Goal: Register for event/course

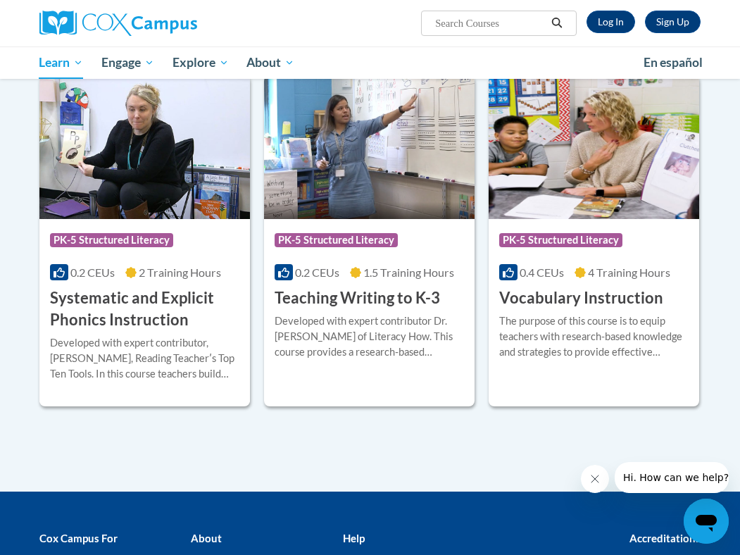
scroll to position [1586, 0]
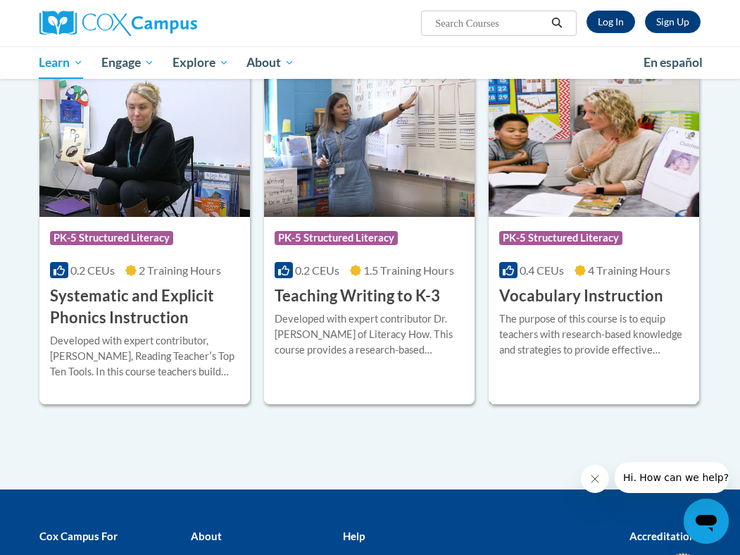
click at [616, 285] on h3 "Vocabulary Instruction" at bounding box center [581, 296] width 164 height 22
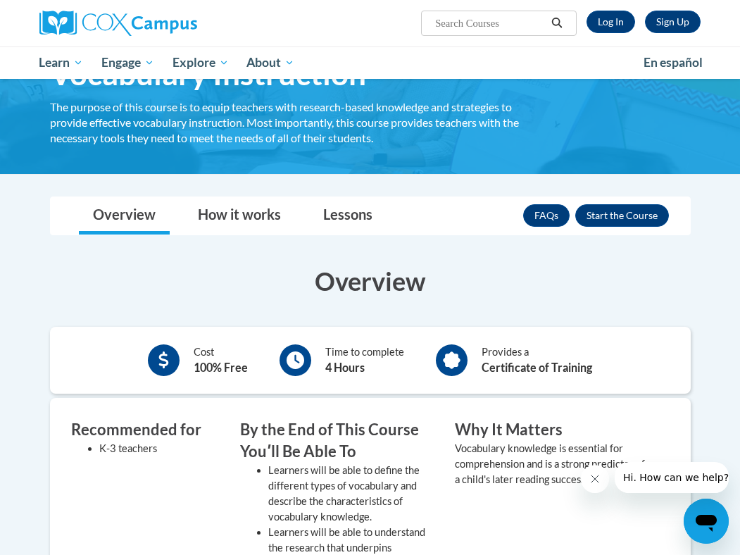
scroll to position [133, 0]
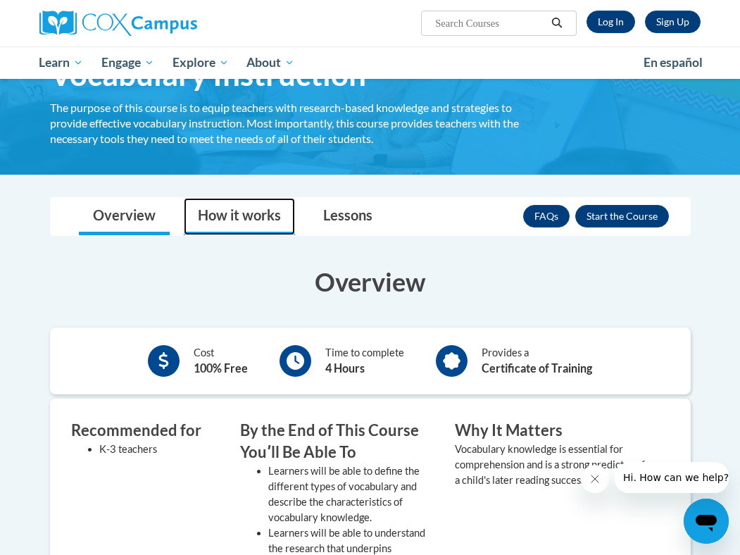
click at [266, 198] on link "How it works" at bounding box center [239, 216] width 111 height 37
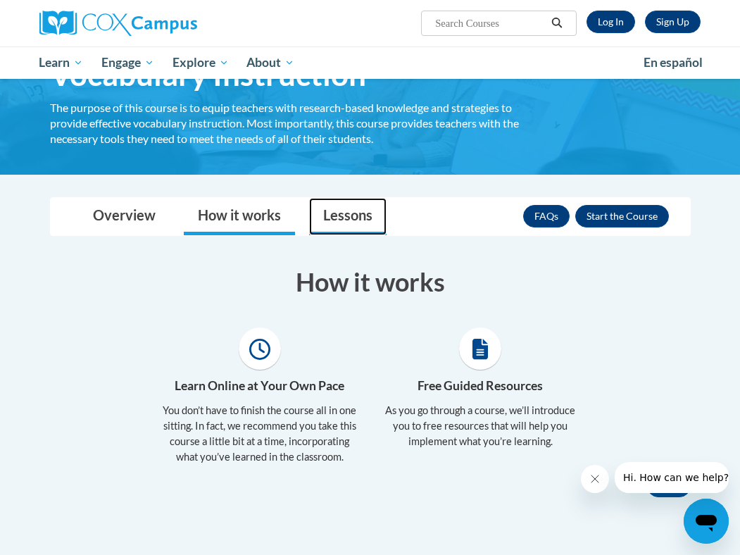
click at [340, 198] on link "Lessons" at bounding box center [347, 216] width 77 height 37
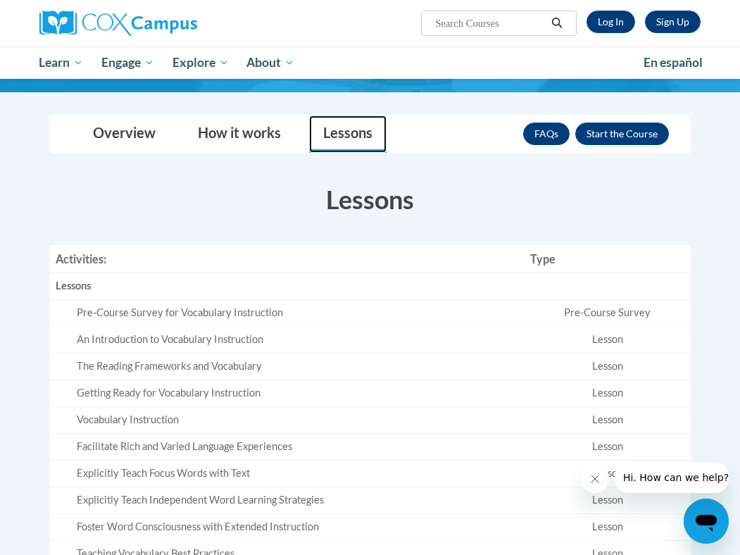
scroll to position [0, 0]
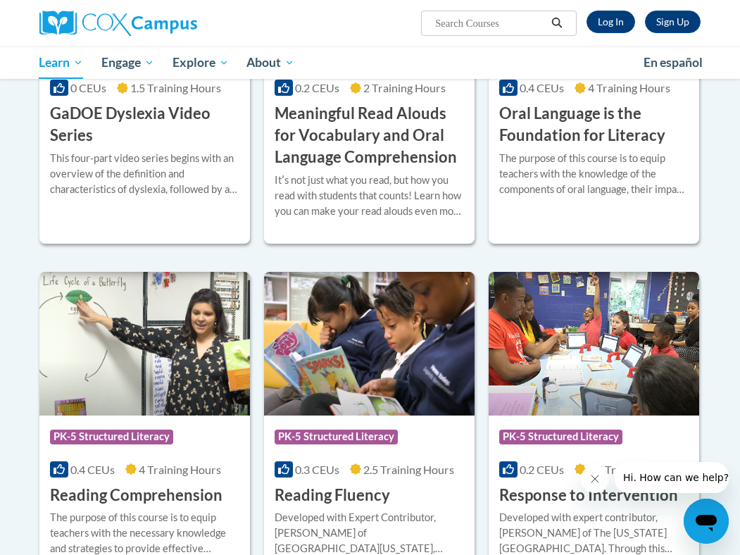
scroll to position [1186, 0]
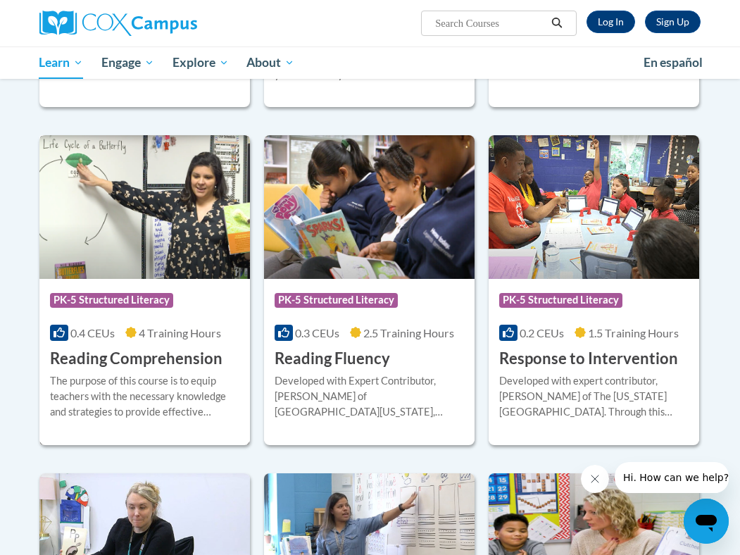
click at [119, 348] on h3 "Reading Comprehension" at bounding box center [136, 359] width 173 height 22
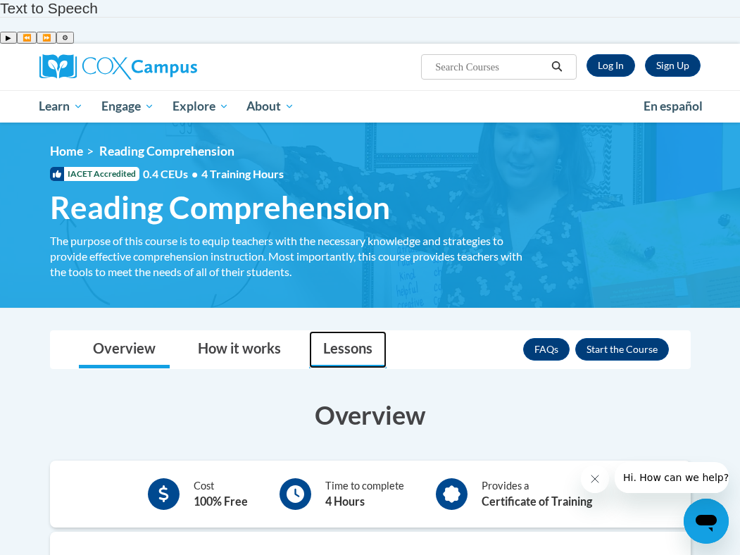
click at [313, 331] on link "Lessons" at bounding box center [347, 349] width 77 height 37
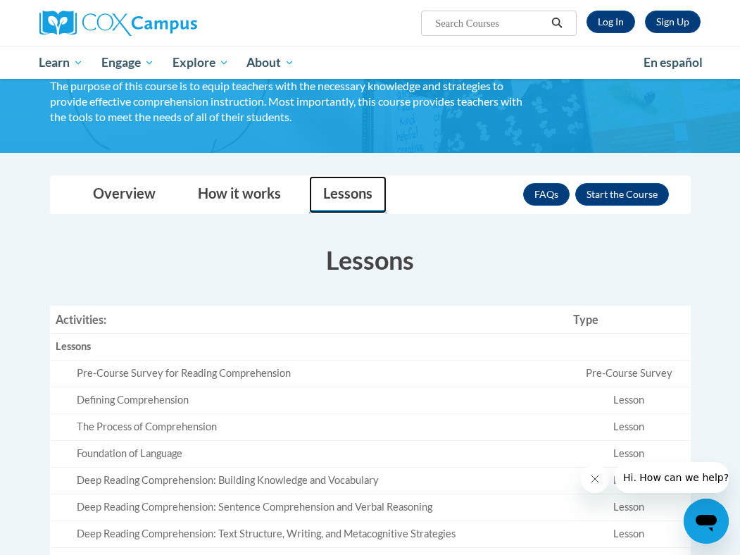
scroll to position [137, 0]
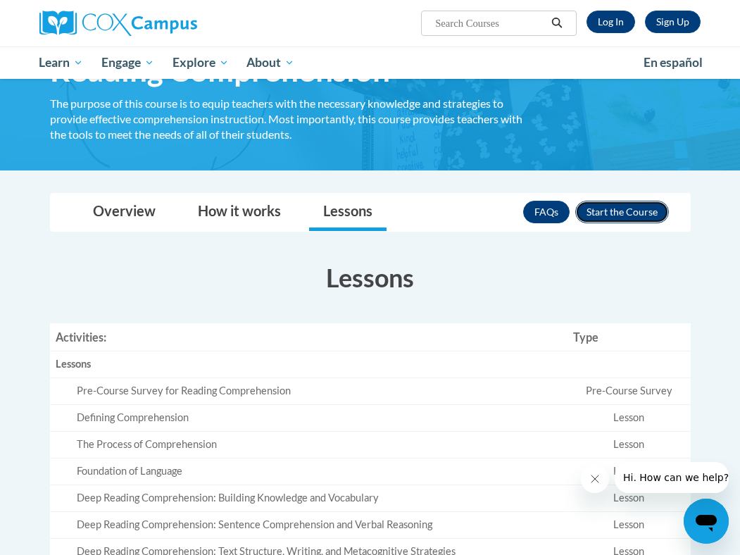
click at [614, 201] on button "Enroll" at bounding box center [623, 212] width 94 height 23
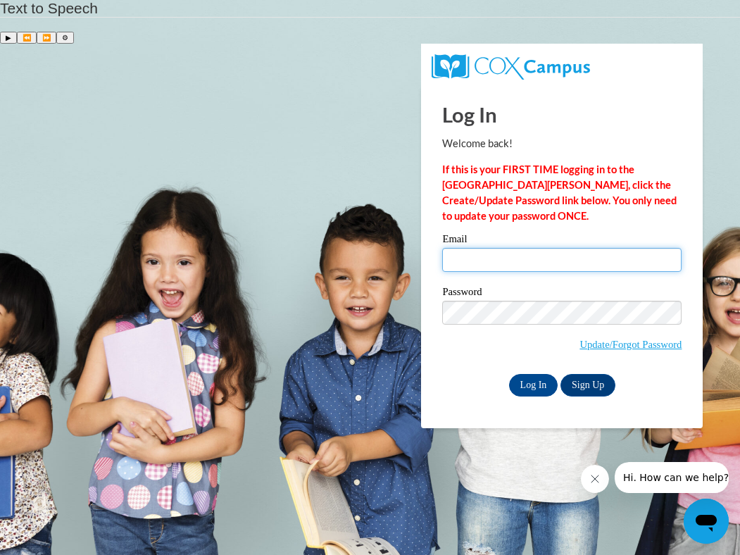
click at [498, 248] on input "Email" at bounding box center [562, 260] width 240 height 24
type input "[PERSON_NAME][EMAIL_ADDRESS][DOMAIN_NAME]"
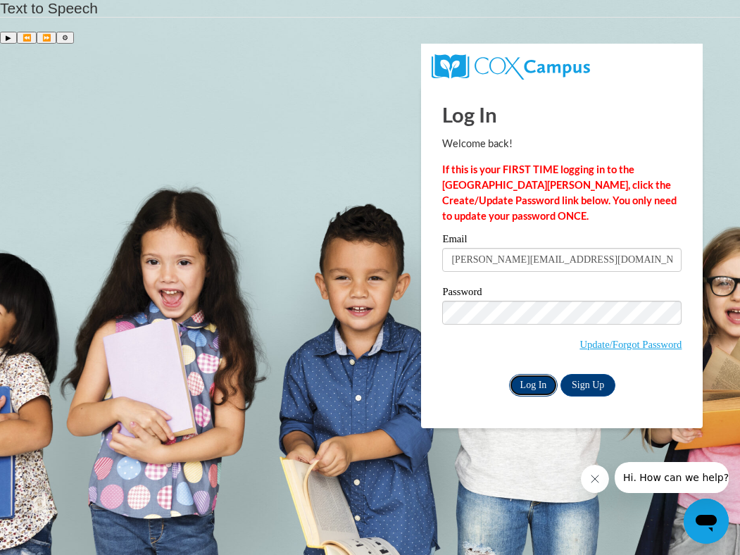
click at [536, 374] on input "Log In" at bounding box center [533, 385] width 49 height 23
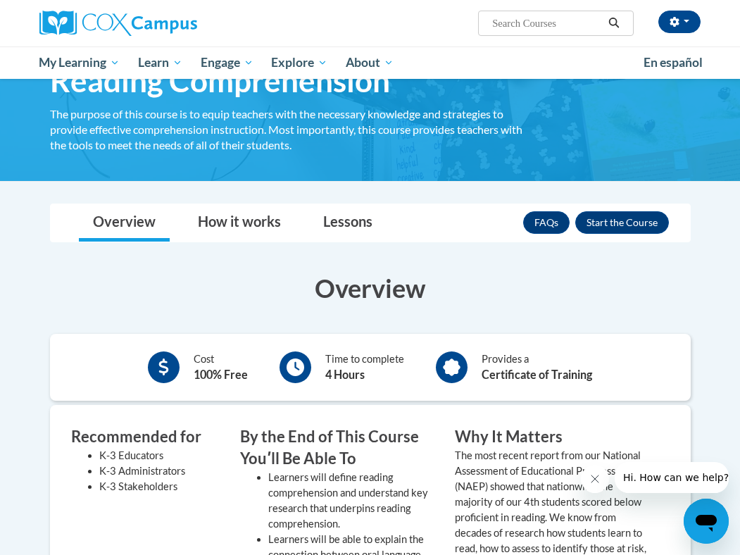
scroll to position [8, 0]
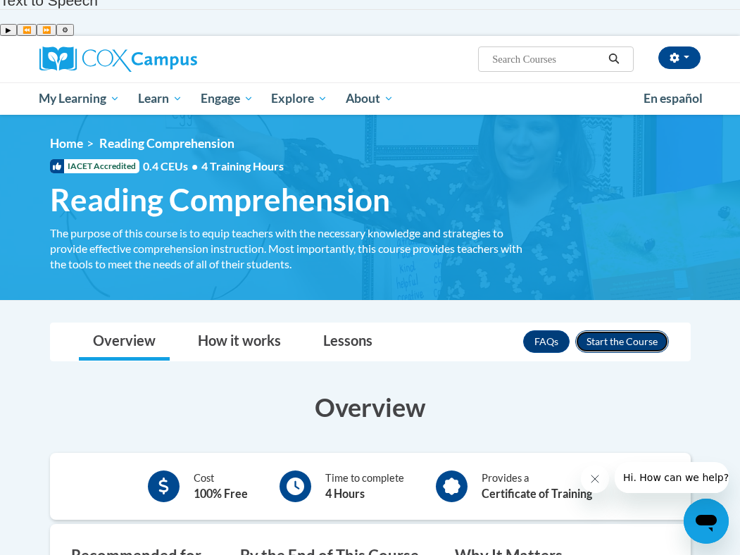
click at [620, 330] on button "Enroll" at bounding box center [623, 341] width 94 height 23
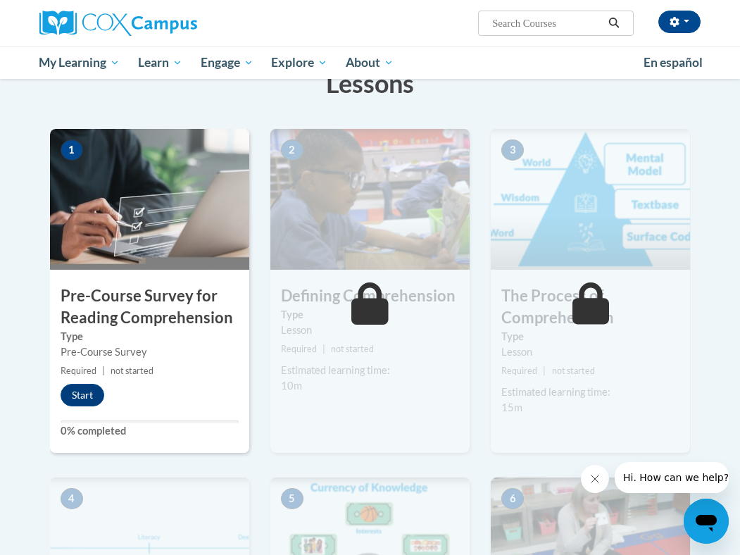
scroll to position [285, 0]
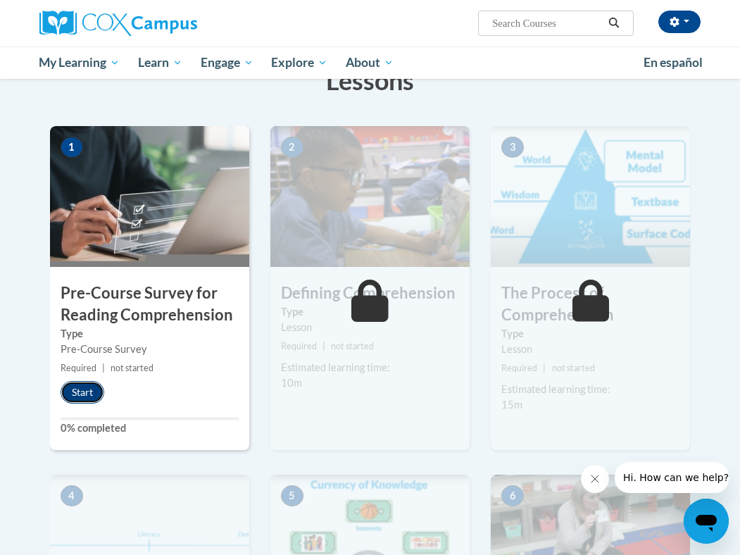
click at [82, 381] on button "Start" at bounding box center [83, 392] width 44 height 23
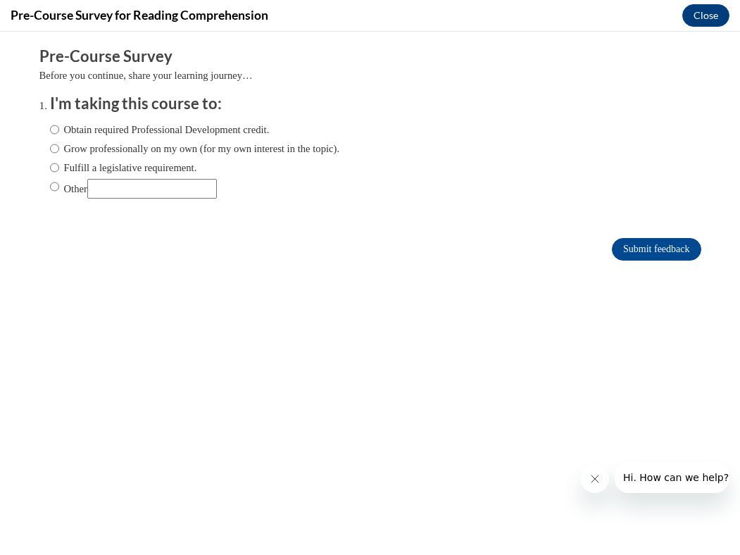
scroll to position [0, 0]
click at [185, 131] on label "Obtain required Professional Development credit." at bounding box center [160, 129] width 220 height 15
click at [59, 131] on input "Obtain required Professional Development credit." at bounding box center [54, 129] width 9 height 15
radio input "true"
click at [658, 243] on input "Submit feedback" at bounding box center [656, 249] width 89 height 23
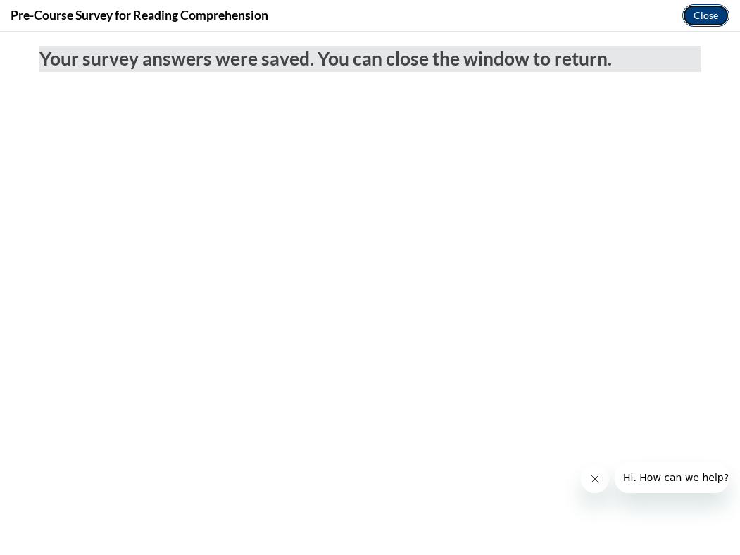
click at [700, 18] on button "Close" at bounding box center [706, 15] width 47 height 23
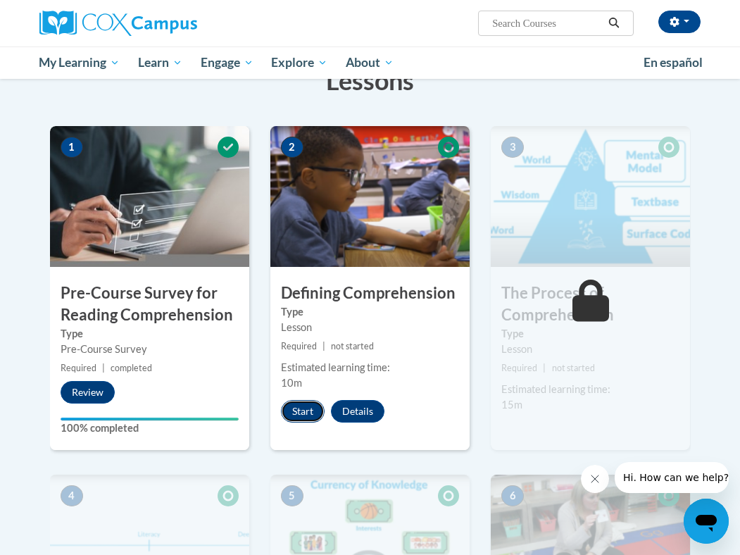
click at [306, 400] on button "Start" at bounding box center [303, 411] width 44 height 23
